Goal: Navigation & Orientation: Find specific page/section

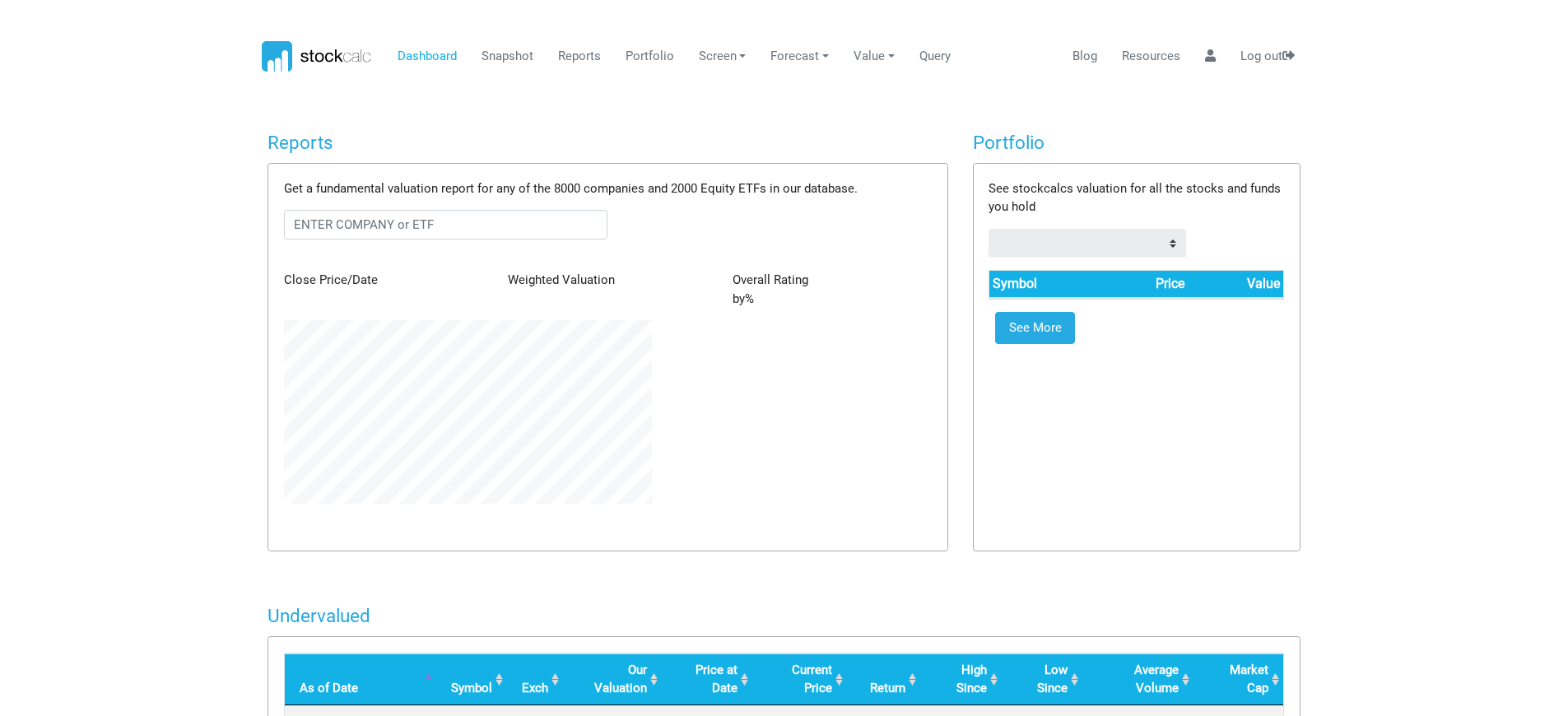
scroll to position [183, 392]
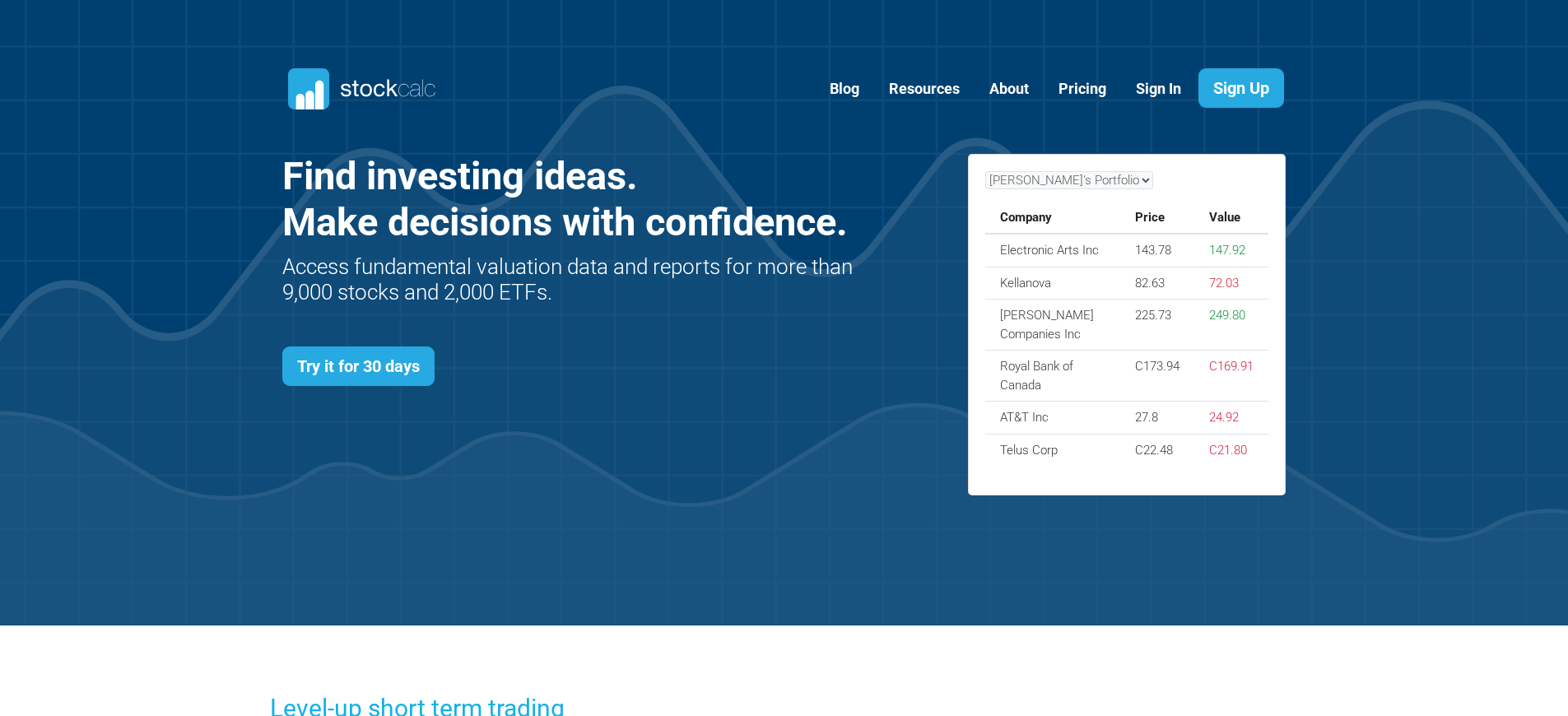
scroll to position [715, 1053]
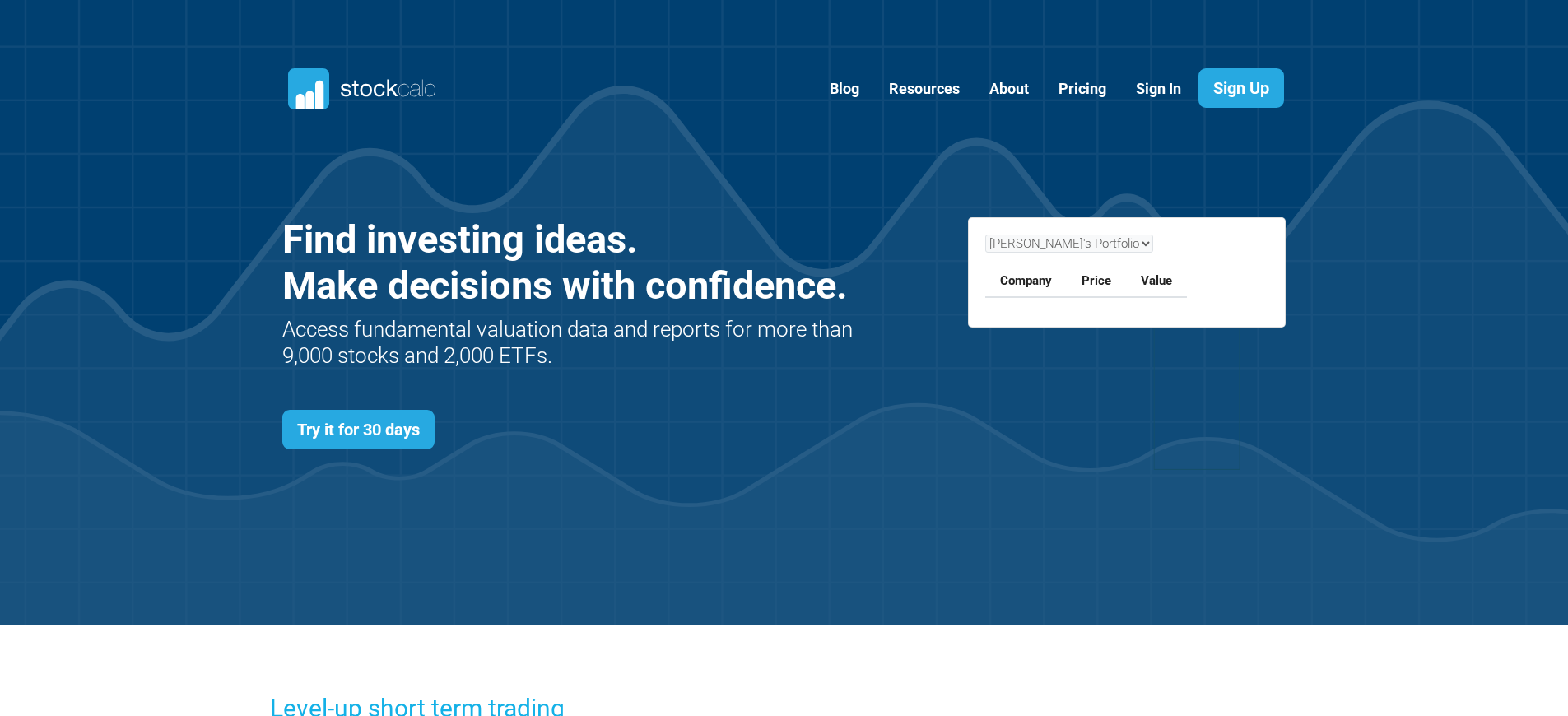
scroll to position [715, 1053]
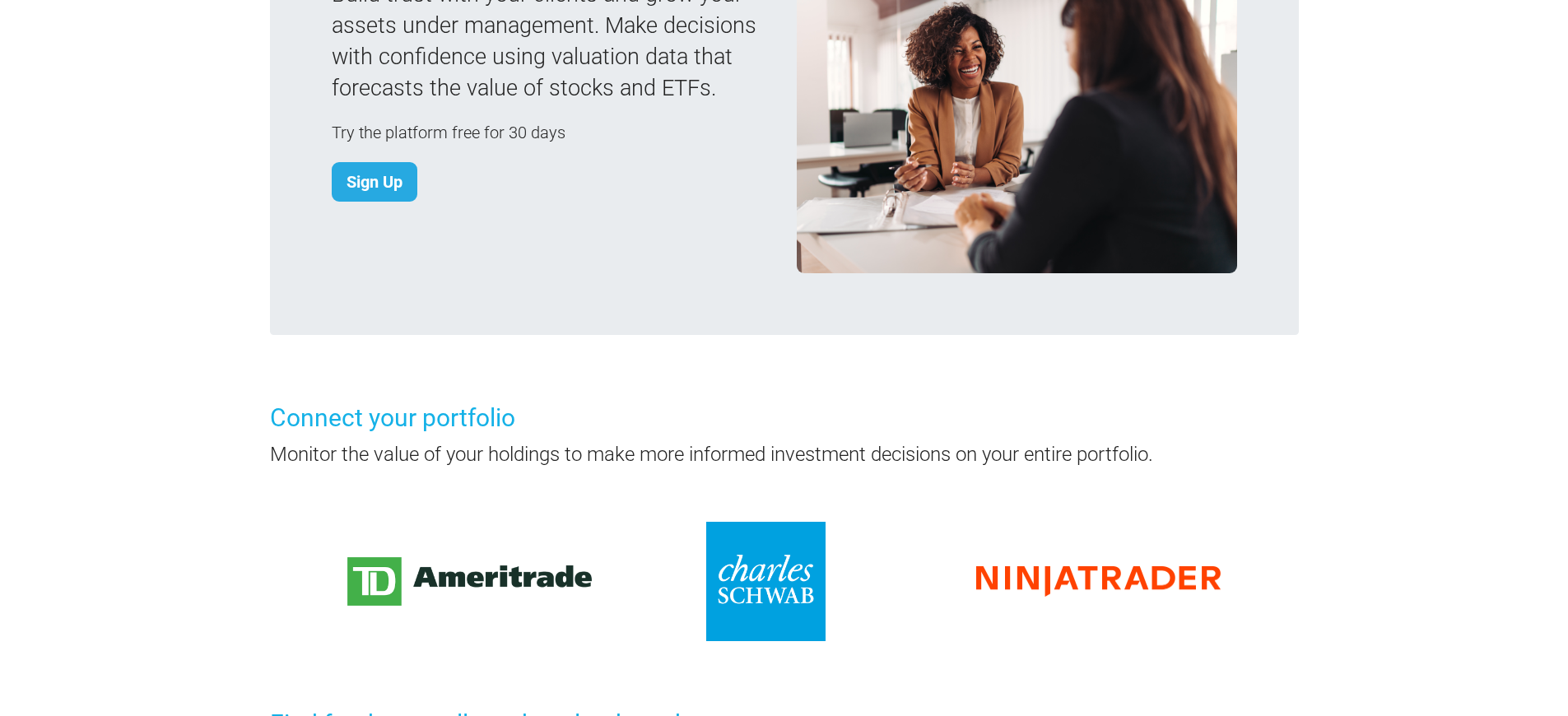
click at [784, 401] on h3 "Connect your portfolio" at bounding box center [784, 418] width 1029 height 35
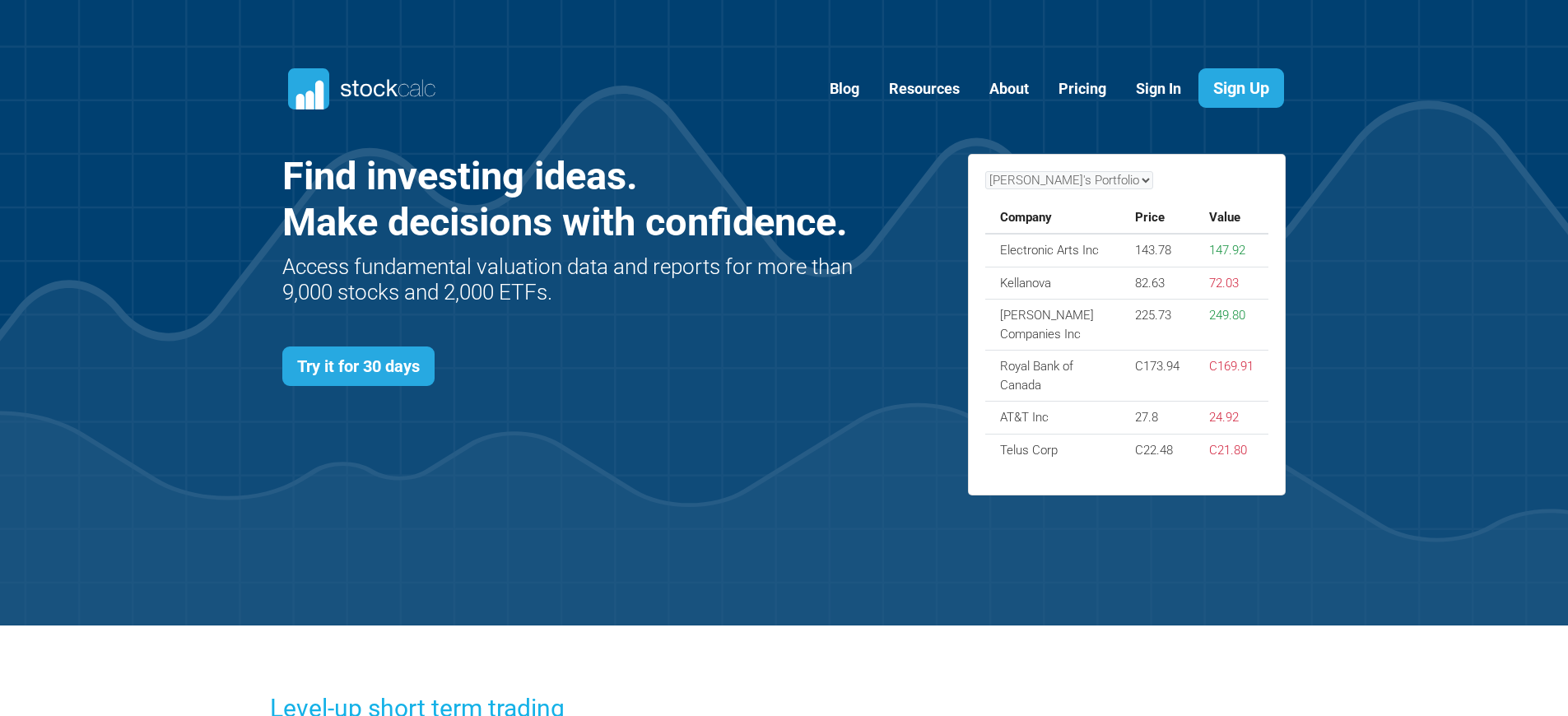
scroll to position [715, 1053]
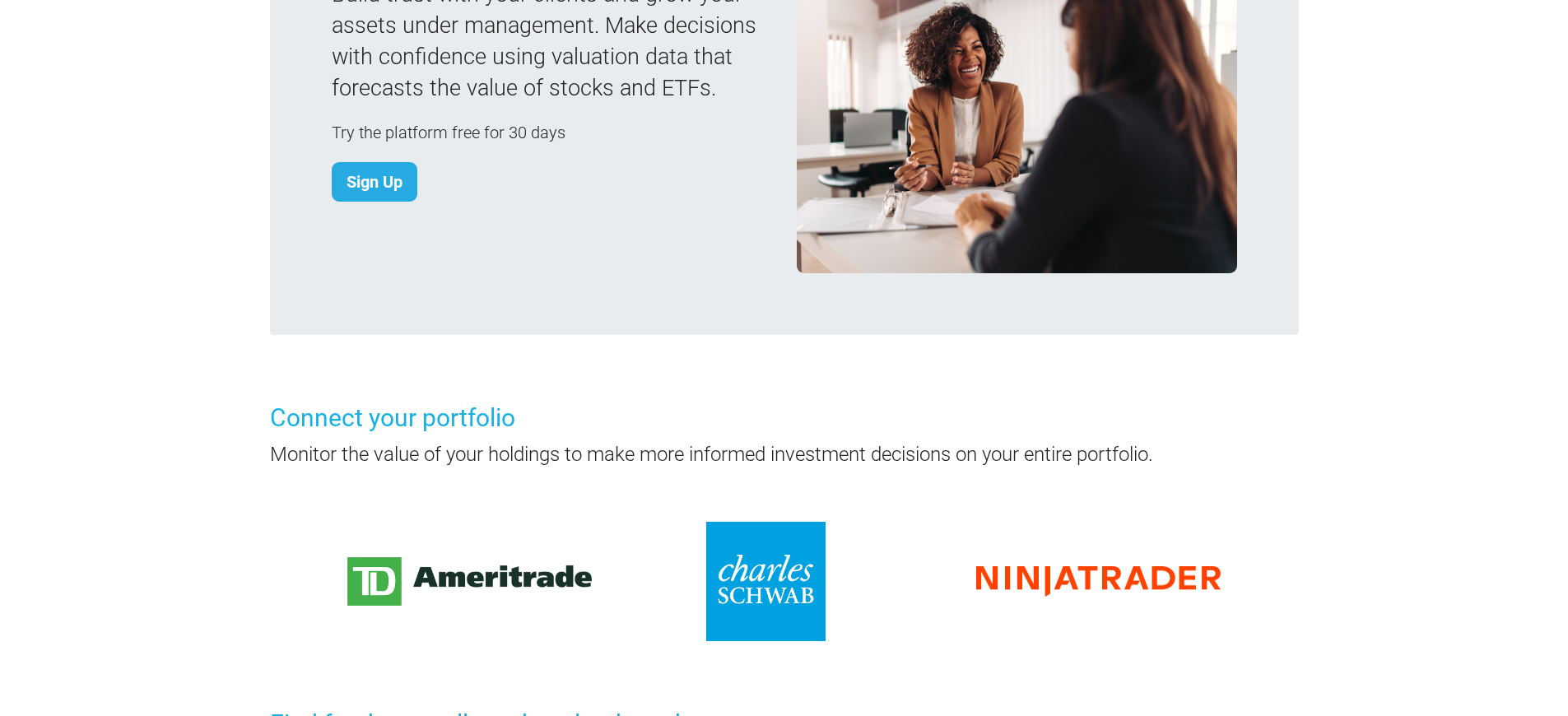
click at [784, 401] on h3 "Connect your portfolio" at bounding box center [784, 418] width 1029 height 35
